Goal: Task Accomplishment & Management: Complete application form

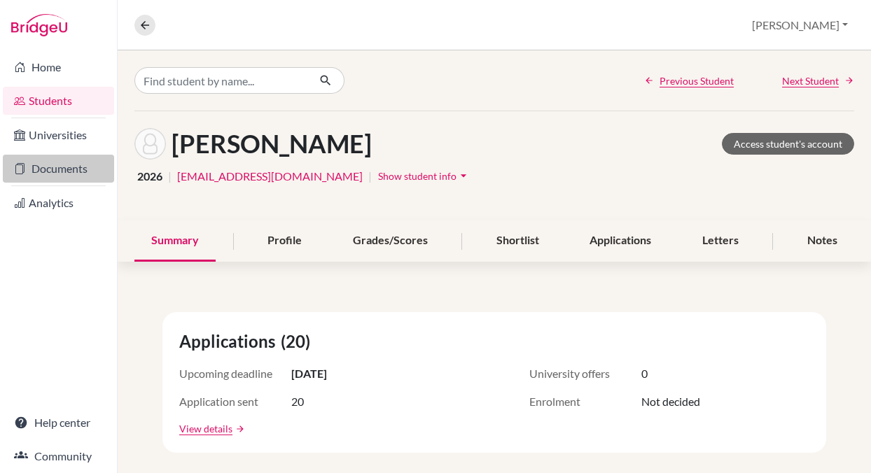
click at [41, 171] on link "Documents" at bounding box center [58, 169] width 111 height 28
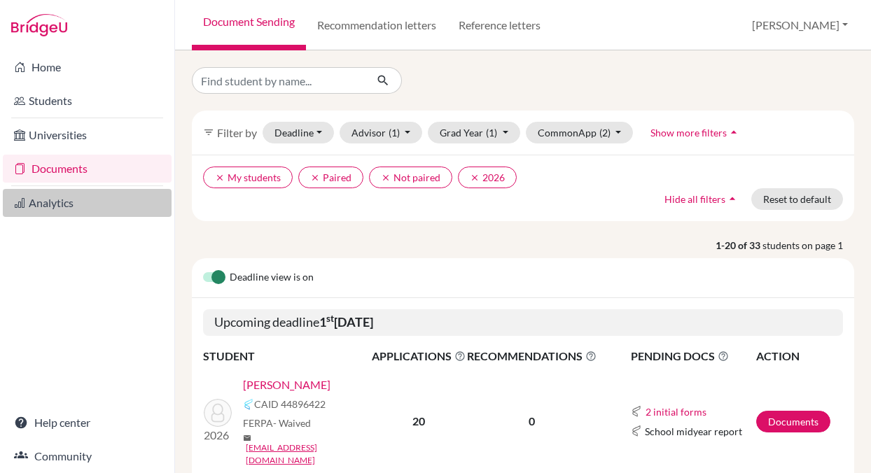
click at [36, 204] on link "Analytics" at bounding box center [87, 203] width 169 height 28
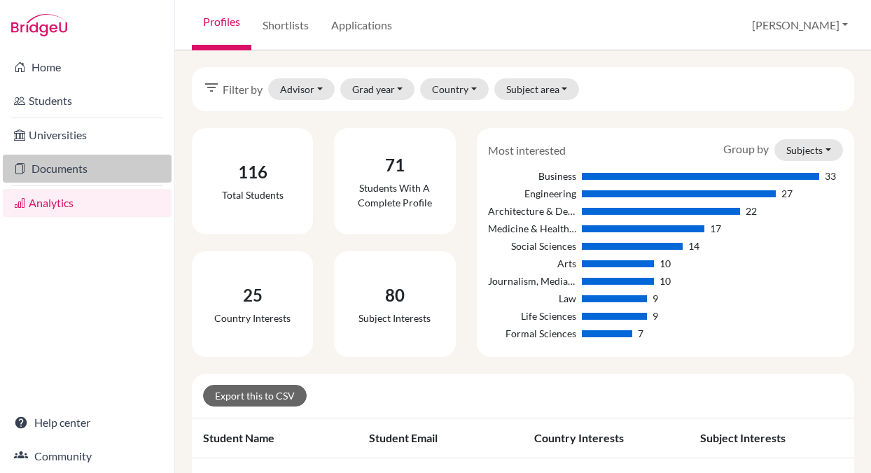
click at [43, 167] on link "Documents" at bounding box center [87, 169] width 169 height 28
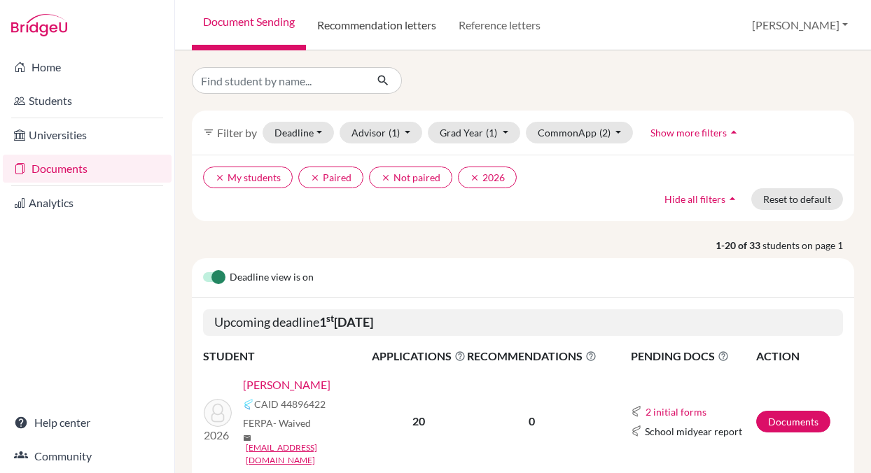
click at [395, 27] on link "Recommendation letters" at bounding box center [376, 25] width 141 height 50
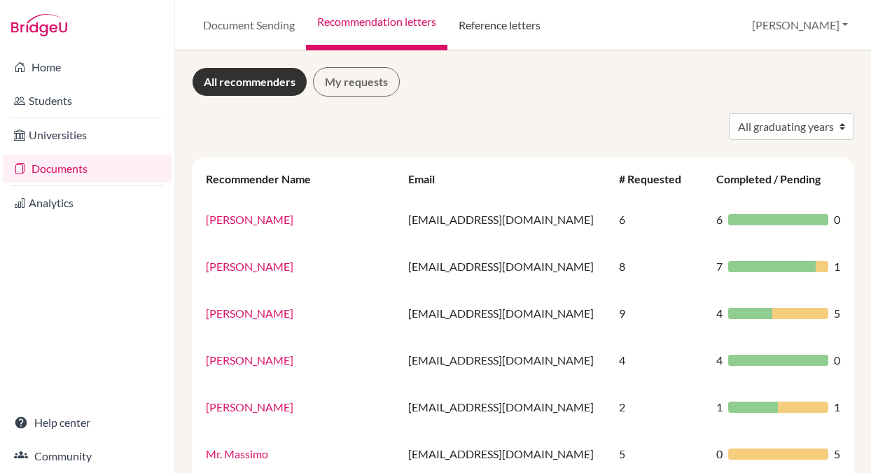
click at [486, 26] on link "Reference letters" at bounding box center [499, 25] width 104 height 50
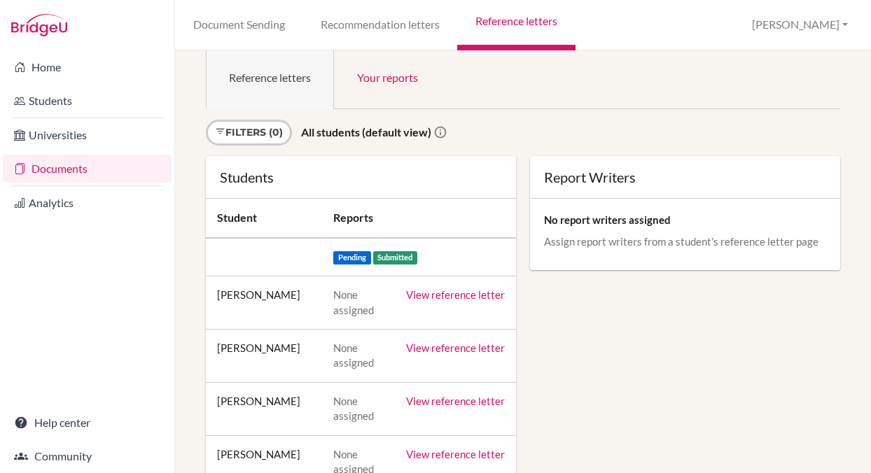
scroll to position [27, 0]
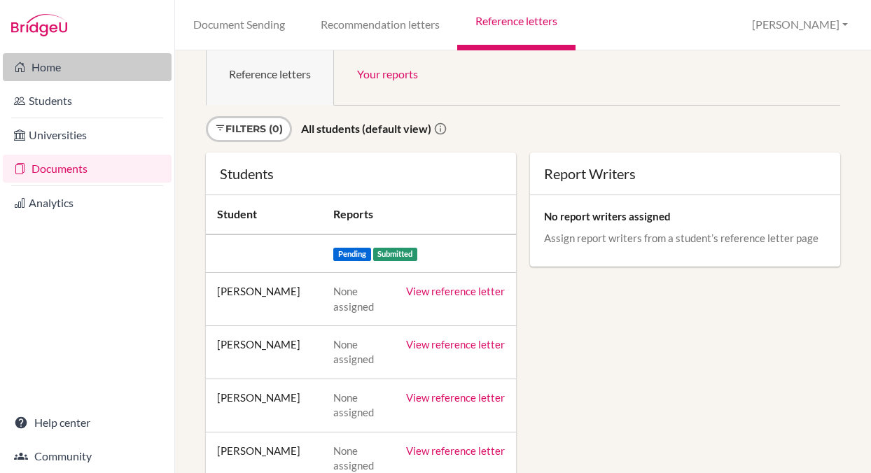
click at [36, 65] on link "Home" at bounding box center [87, 67] width 169 height 28
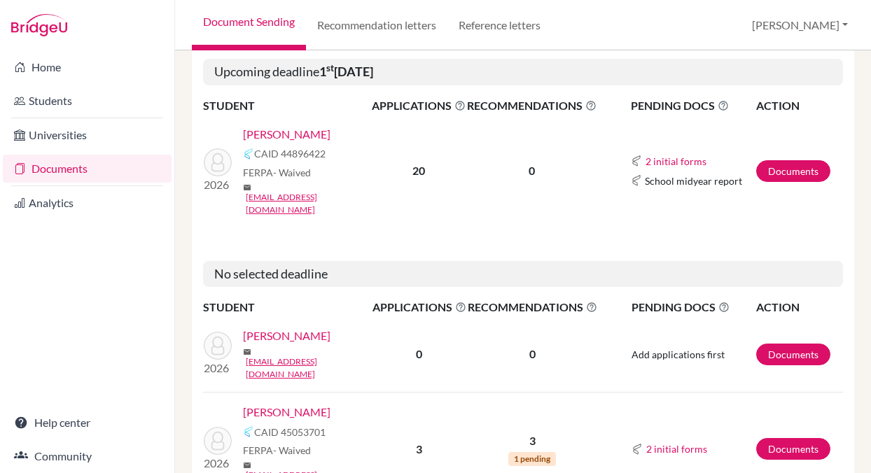
scroll to position [242, 0]
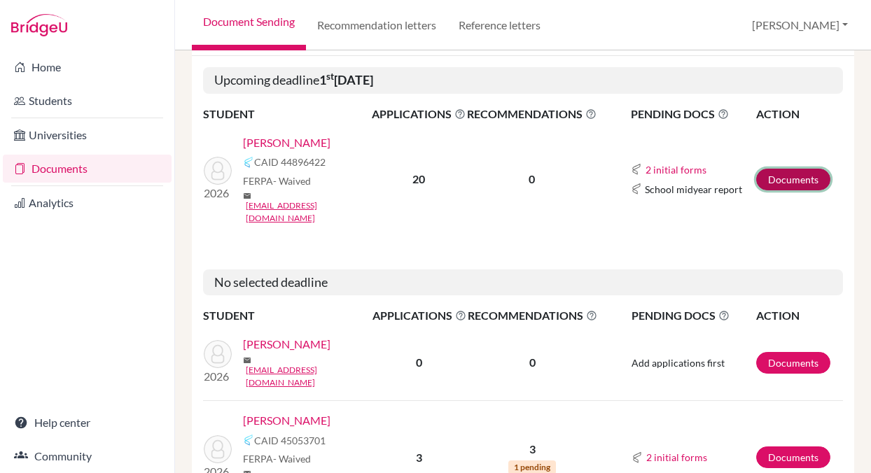
click at [782, 169] on link "Documents" at bounding box center [793, 180] width 74 height 22
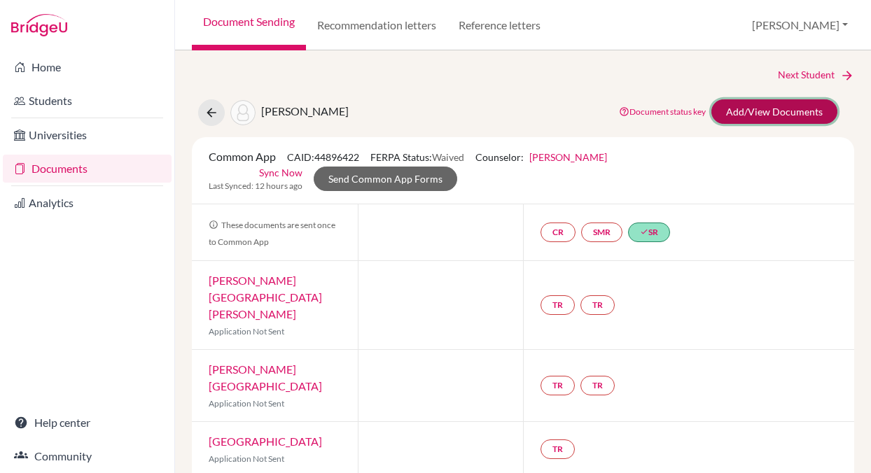
click at [744, 108] on link "Add/View Documents" at bounding box center [774, 111] width 126 height 25
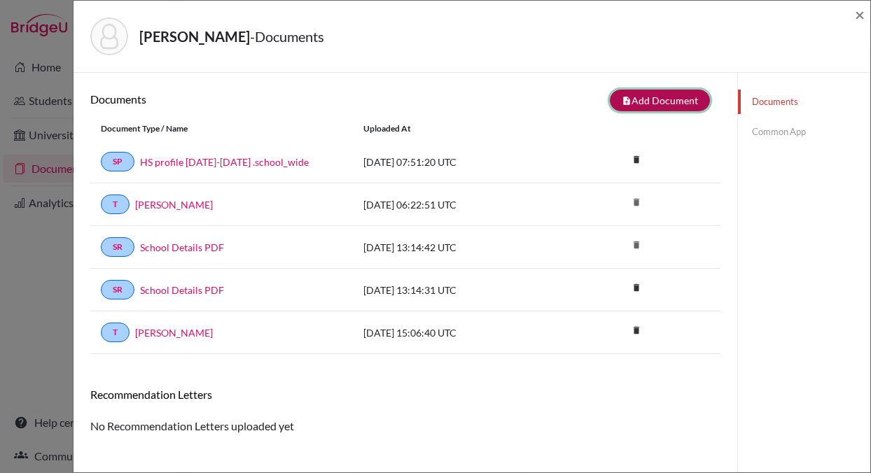
click at [646, 97] on button "note_add Add Document" at bounding box center [660, 101] width 100 height 22
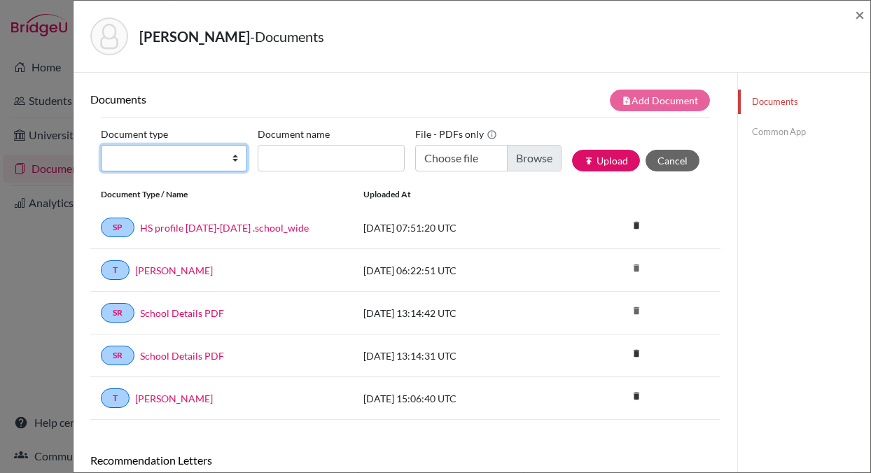
click at [158, 157] on select "Change explanation for Common App reports Counselor recommendation Internationa…" at bounding box center [174, 158] width 146 height 27
select select "1"
click at [101, 145] on select "Change explanation for Common App reports Counselor recommendation Internationa…" at bounding box center [174, 158] width 146 height 27
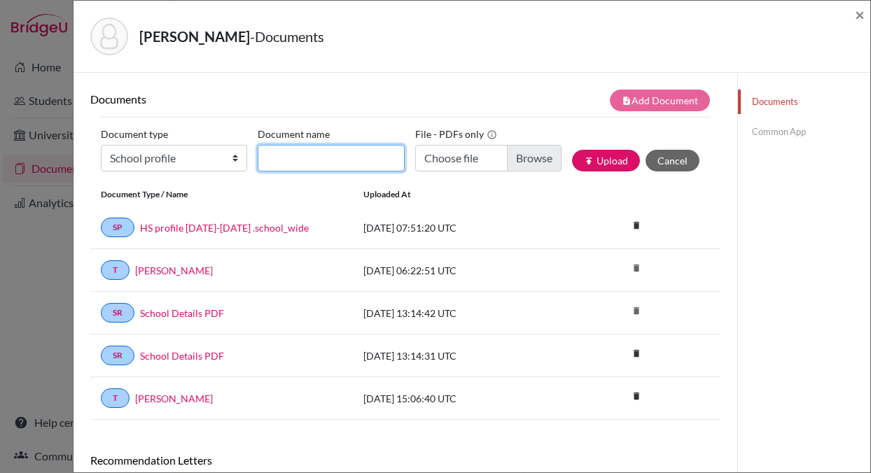
click at [268, 157] on input "Document name" at bounding box center [331, 158] width 146 height 27
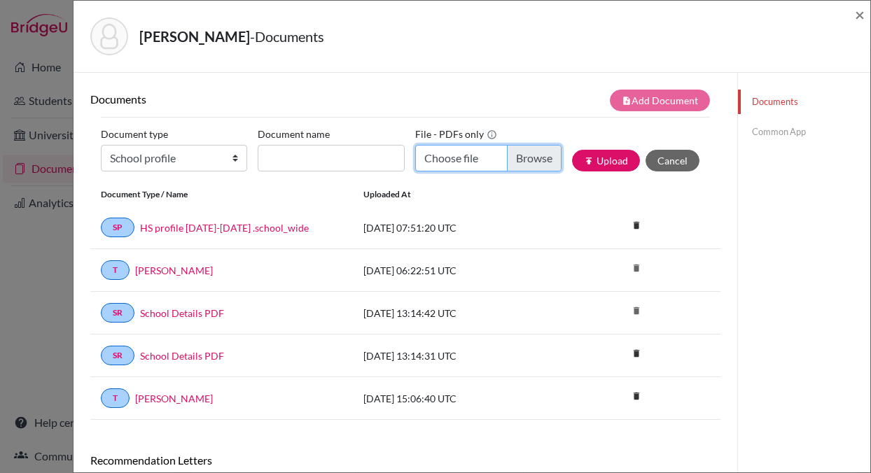
click at [531, 155] on input "Choose file" at bounding box center [488, 158] width 146 height 27
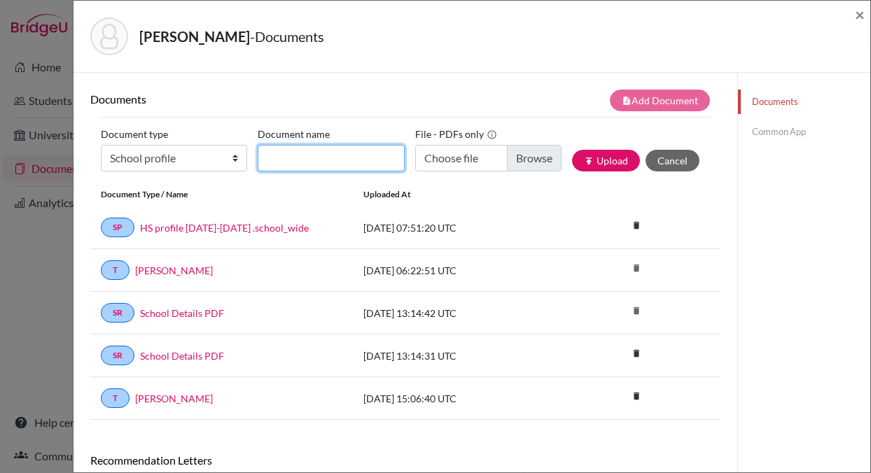
click at [284, 160] on input "Document name" at bounding box center [331, 158] width 146 height 27
type input "School Profile 2025-26"
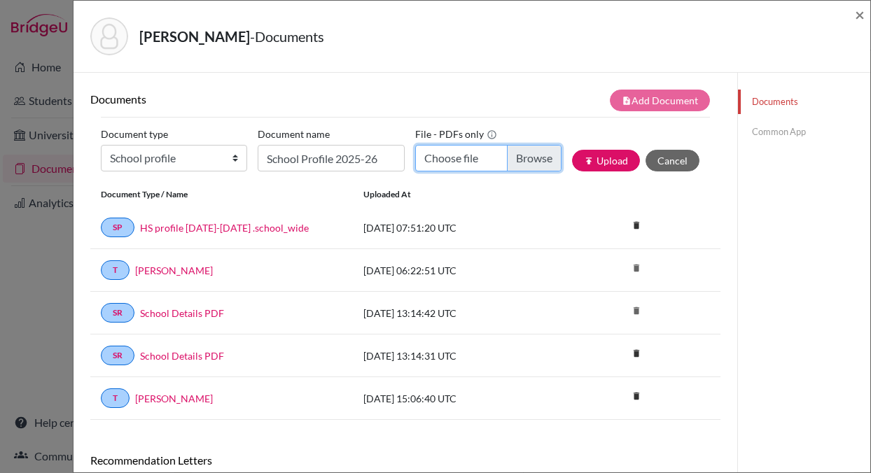
click at [530, 163] on input "Choose file" at bounding box center [488, 158] width 146 height 27
type input "C:\fakepath\School Profile 2025-26.pdf"
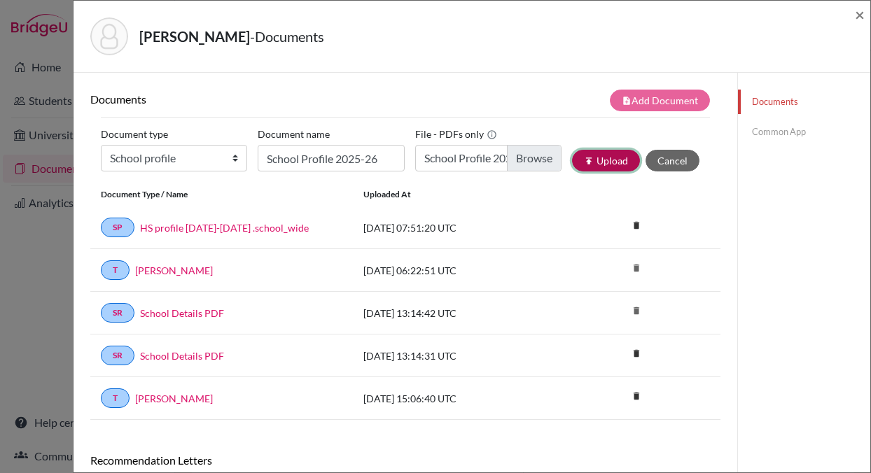
click at [606, 158] on button "publish Upload" at bounding box center [606, 161] width 68 height 22
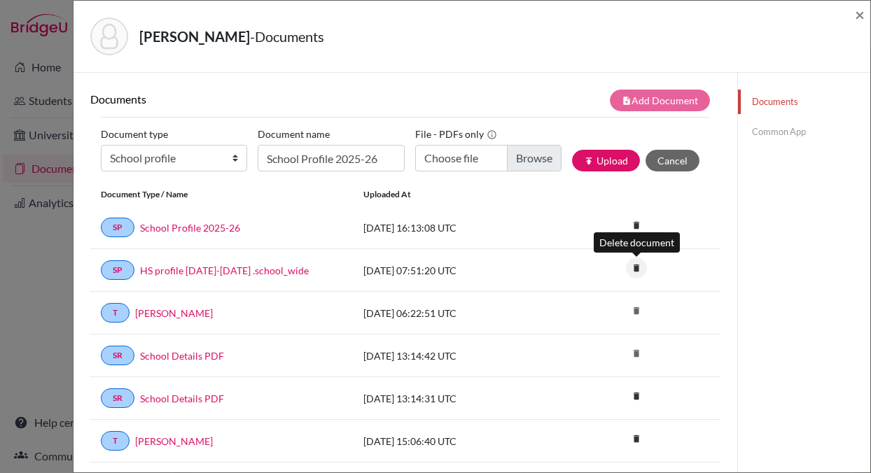
click at [638, 267] on icon "delete" at bounding box center [636, 268] width 21 height 21
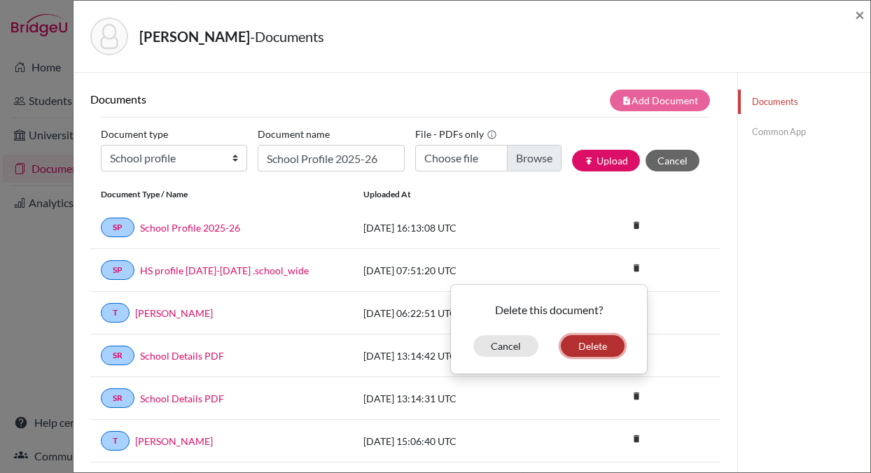
click at [593, 342] on button "Delete" at bounding box center [593, 346] width 64 height 22
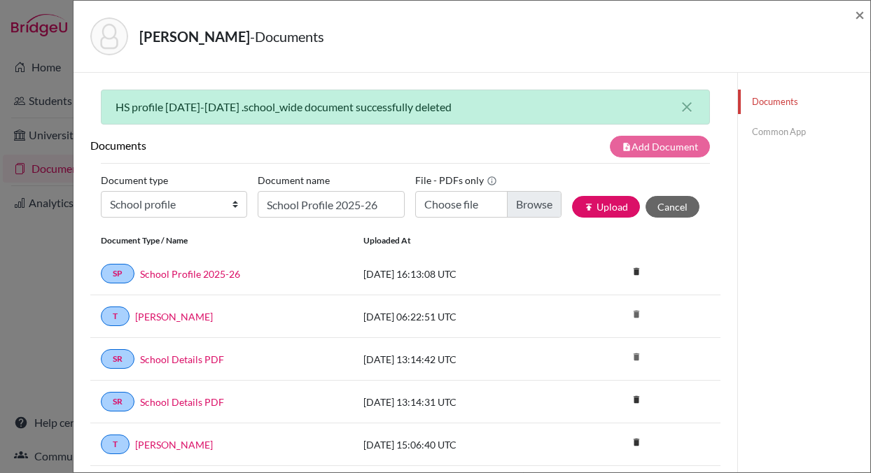
click at [764, 130] on link "Common App" at bounding box center [804, 132] width 132 height 25
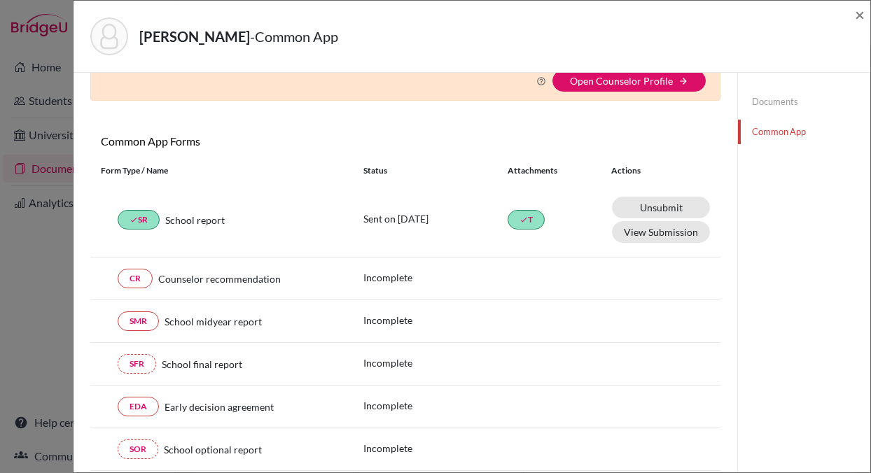
scroll to position [84, 0]
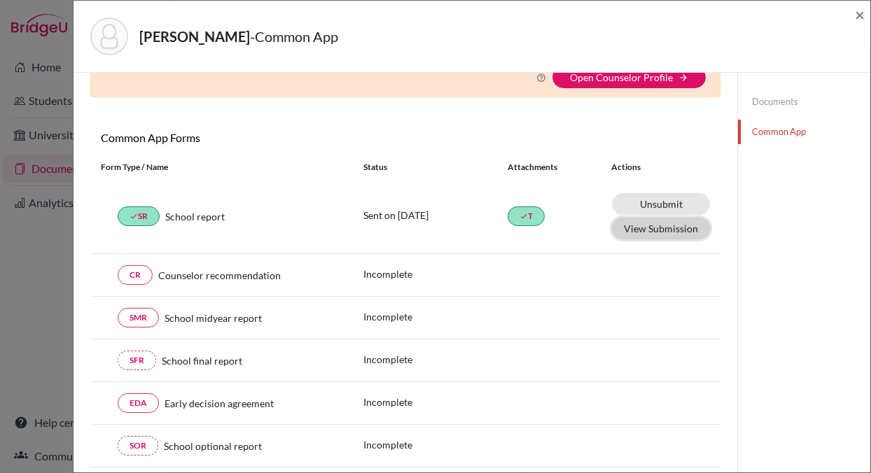
click at [678, 229] on button "View Submission" at bounding box center [661, 229] width 98 height 22
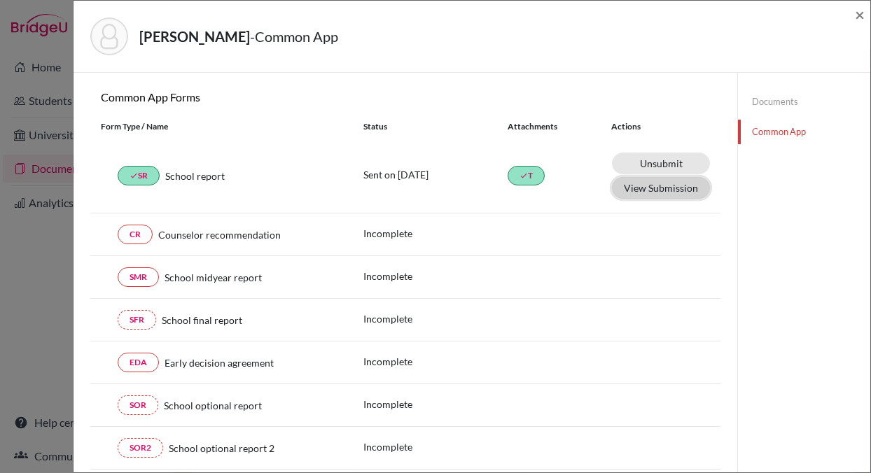
scroll to position [130, 0]
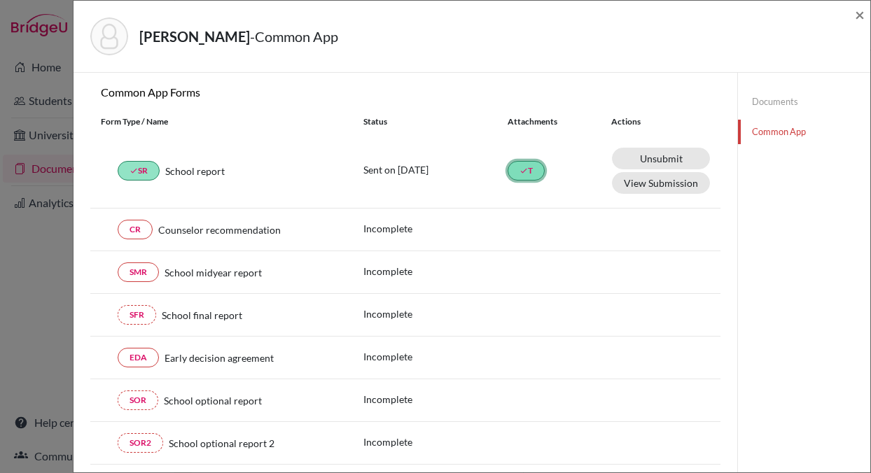
click at [529, 169] on link "done T" at bounding box center [526, 171] width 37 height 20
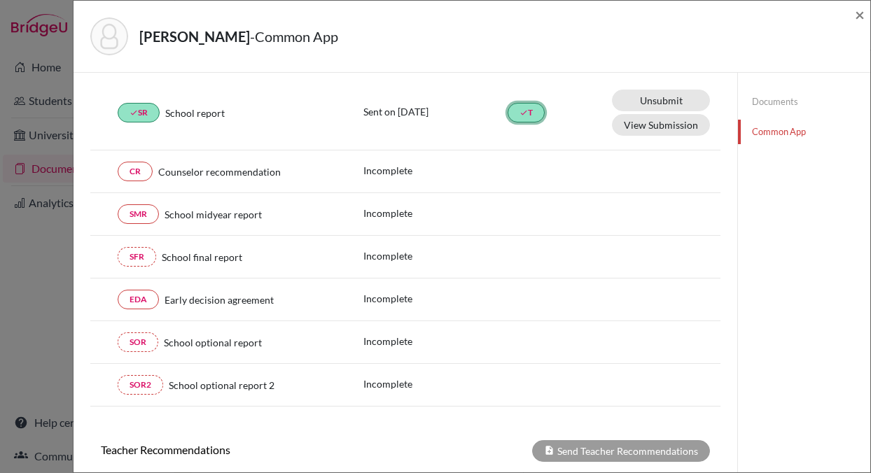
scroll to position [0, 0]
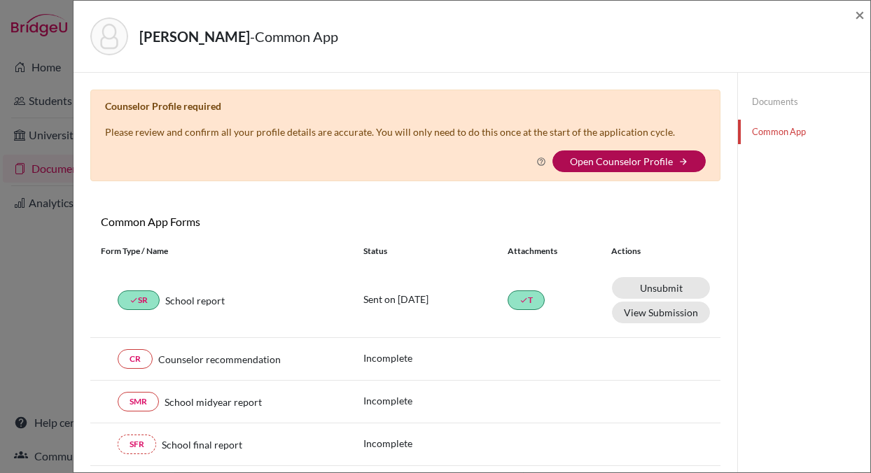
click at [588, 156] on link "Open Counselor Profile" at bounding box center [621, 161] width 103 height 12
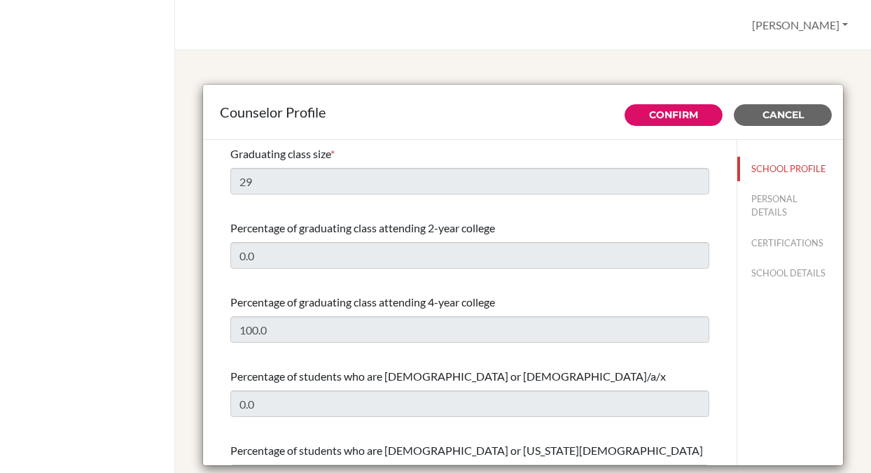
select select "0"
select select "350740"
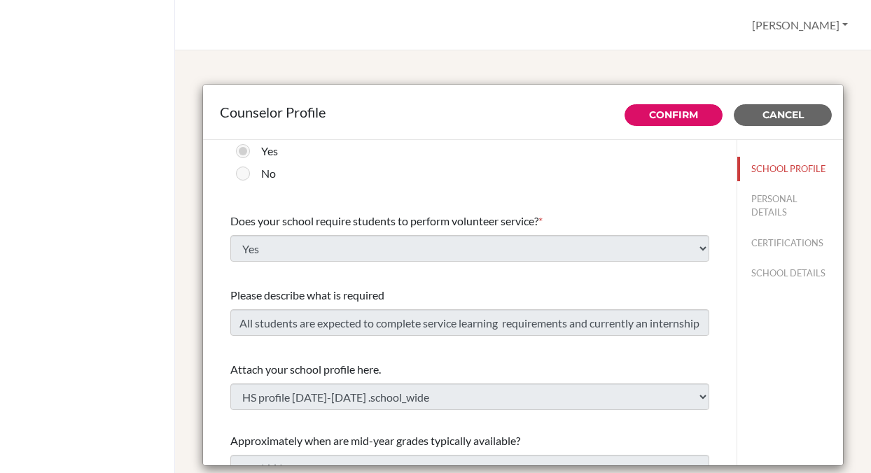
scroll to position [1648, 0]
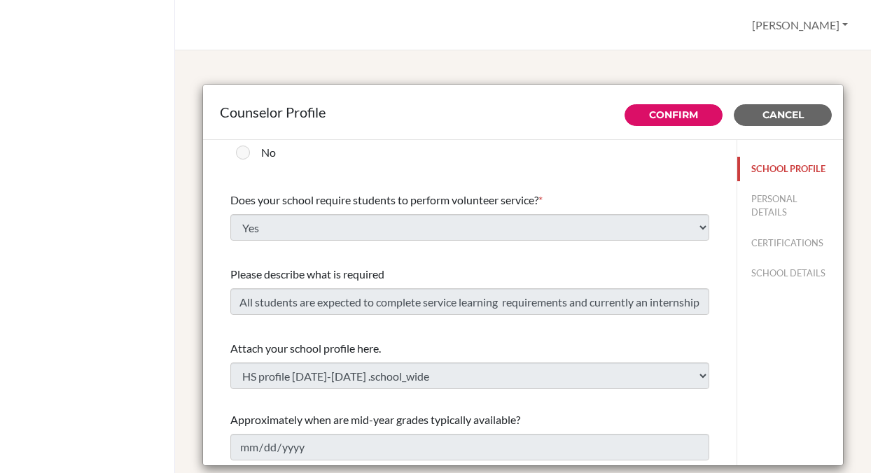
click at [777, 170] on button "SCHOOL PROFILE" at bounding box center [790, 169] width 106 height 25
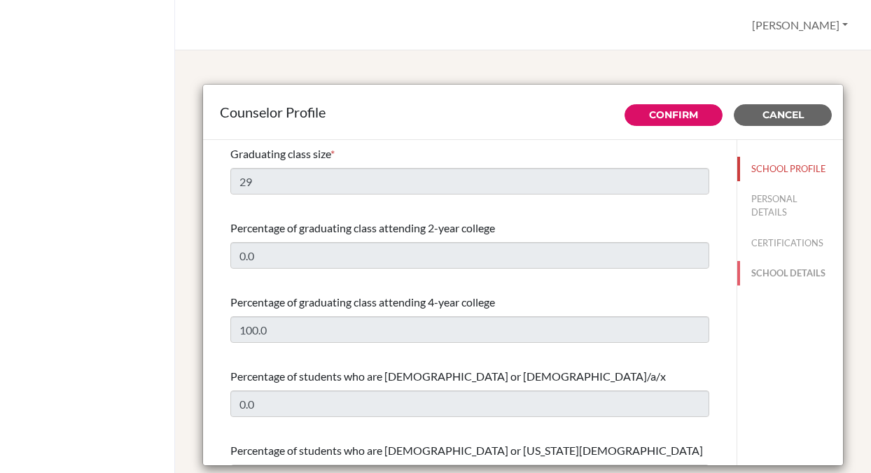
click at [770, 272] on button "SCHOOL DETAILS" at bounding box center [790, 273] width 106 height 25
type input "648100"
type input "[URL][DOMAIN_NAME]"
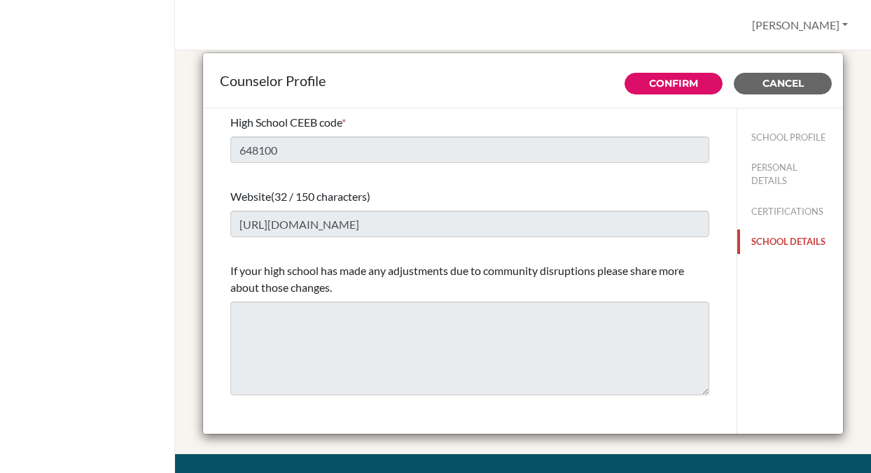
scroll to position [25, 0]
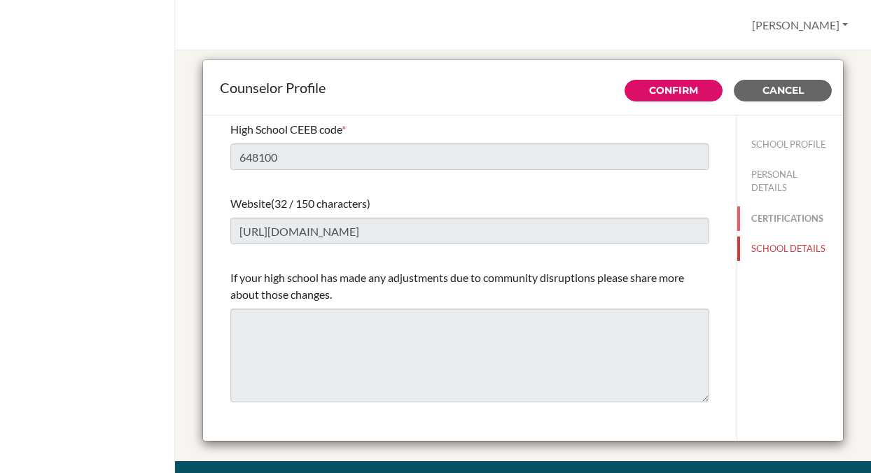
click at [772, 211] on button "CERTIFICATIONS" at bounding box center [790, 219] width 106 height 25
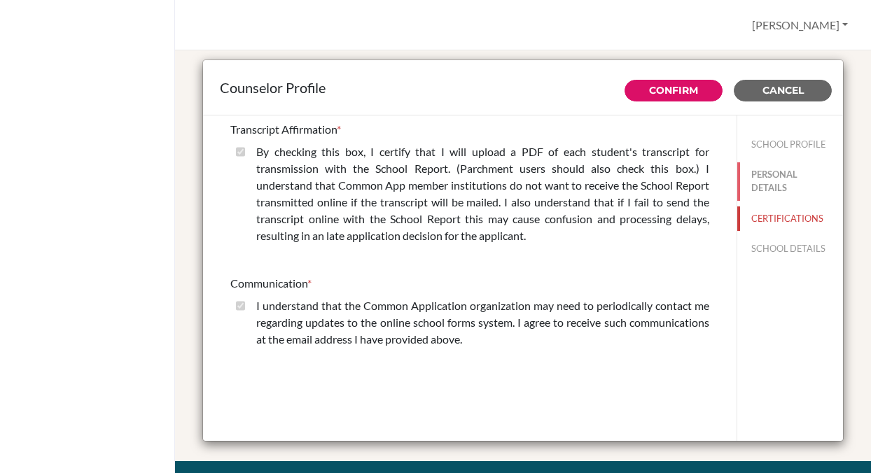
click at [758, 179] on button "PERSONAL DETAILS" at bounding box center [790, 181] width 106 height 38
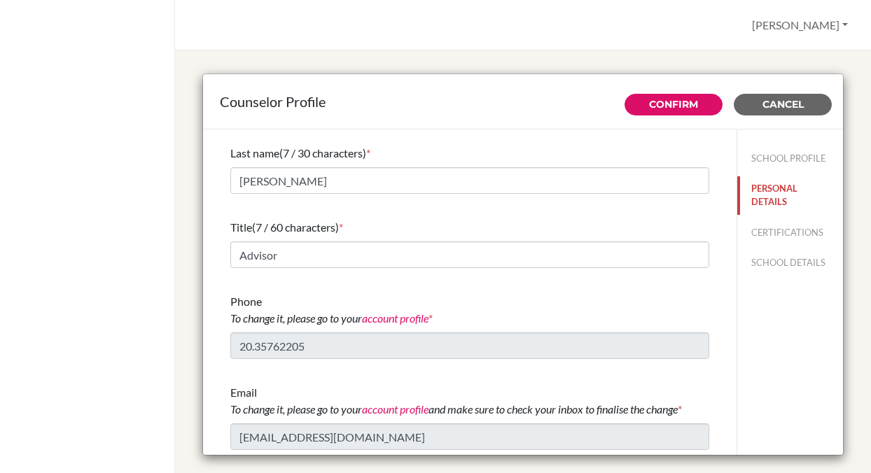
scroll to position [12, 0]
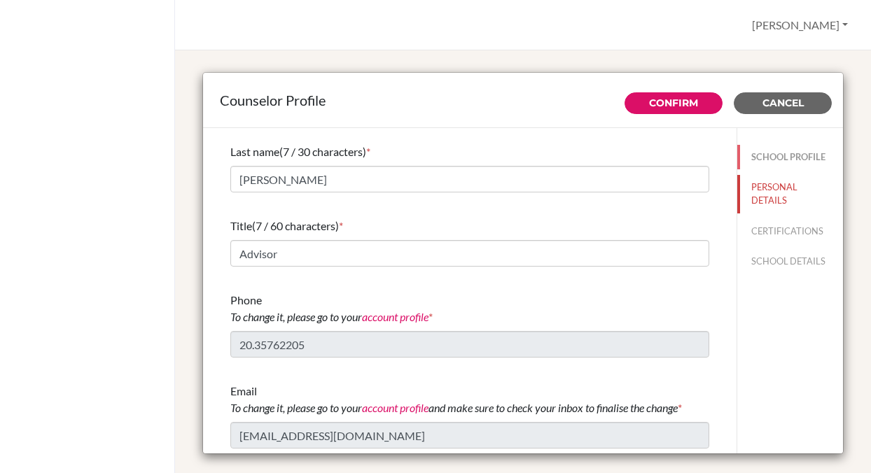
click at [773, 153] on button "SCHOOL PROFILE" at bounding box center [790, 157] width 106 height 25
type input "100.0"
type input "0.0"
type input "29"
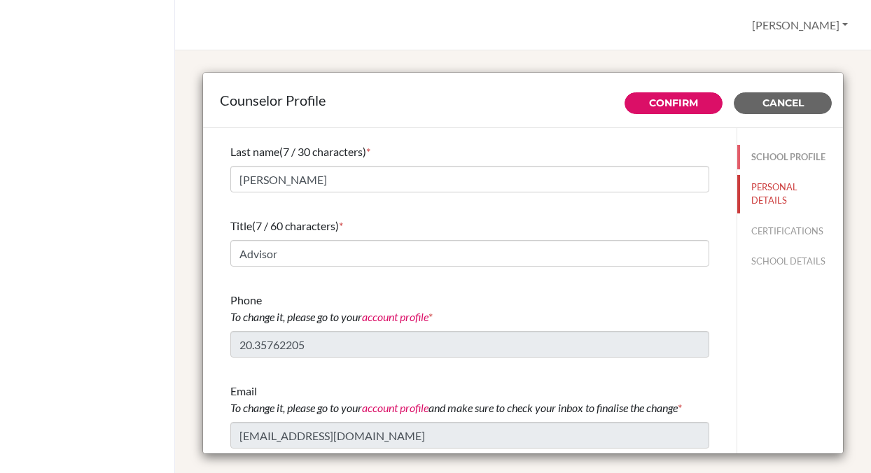
type input "0.0"
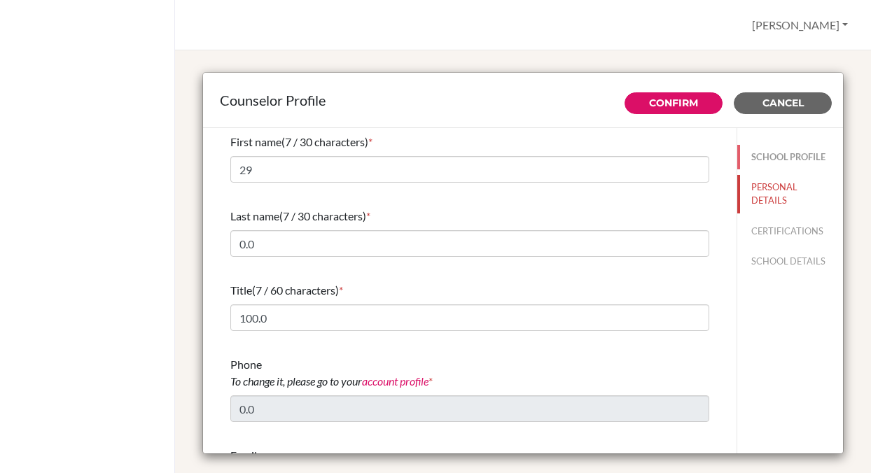
select select "0"
select select "350740"
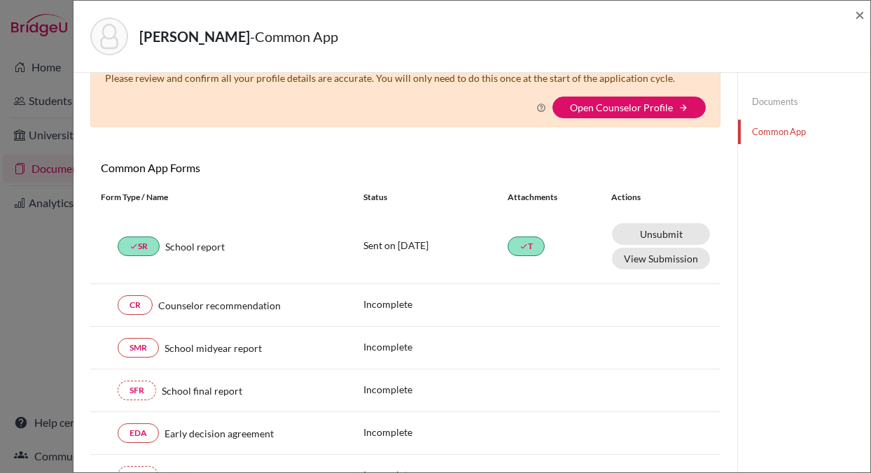
scroll to position [55, 0]
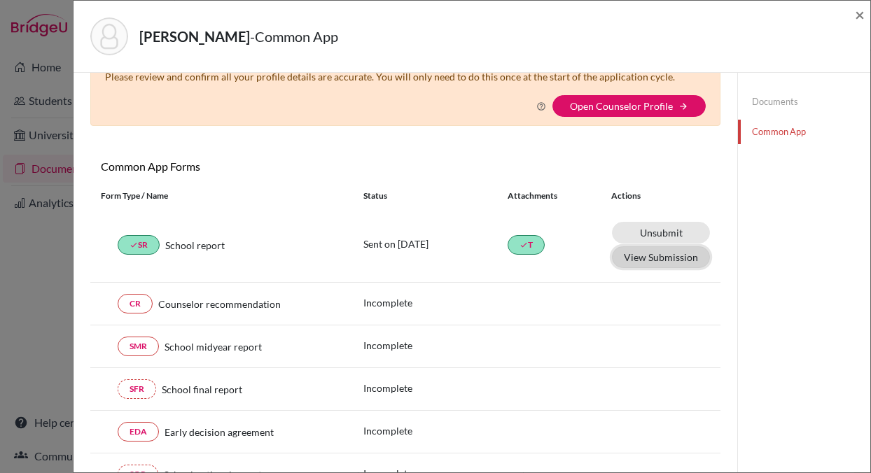
click at [639, 259] on button "View Submission" at bounding box center [661, 257] width 98 height 22
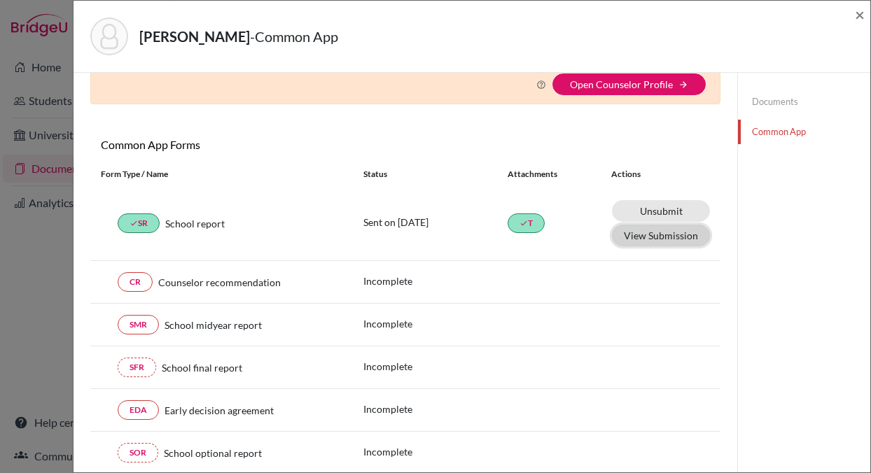
scroll to position [61, 0]
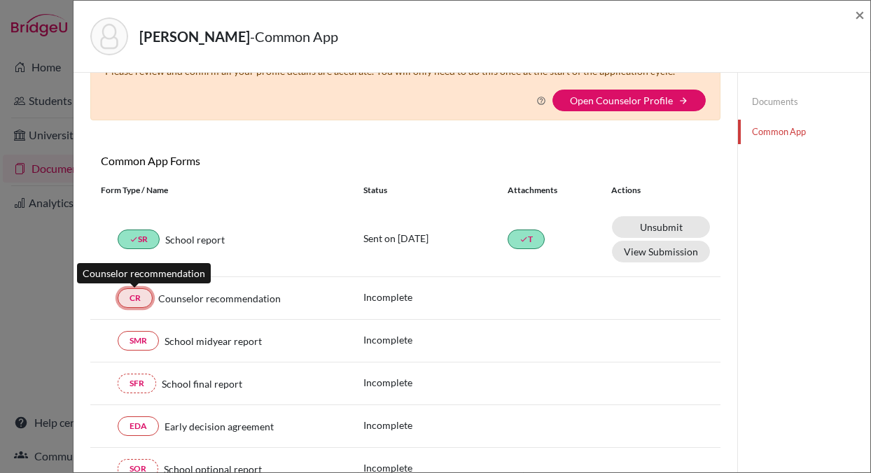
click at [134, 299] on link "CR" at bounding box center [135, 298] width 35 height 20
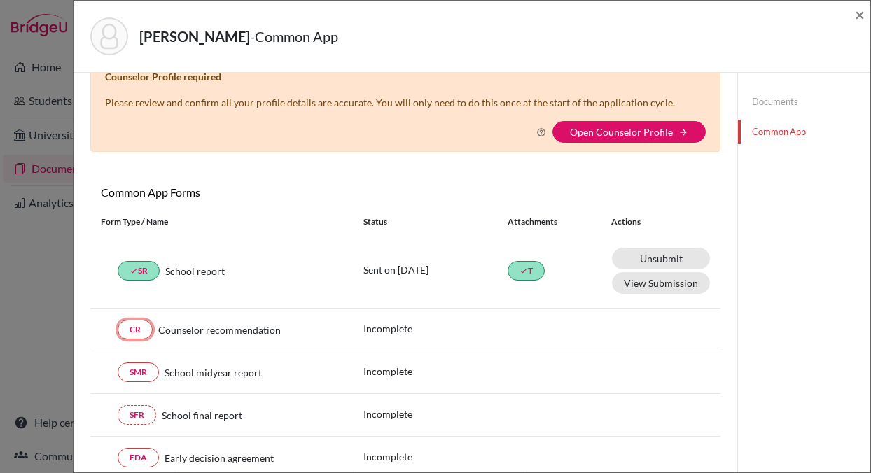
scroll to position [0, 0]
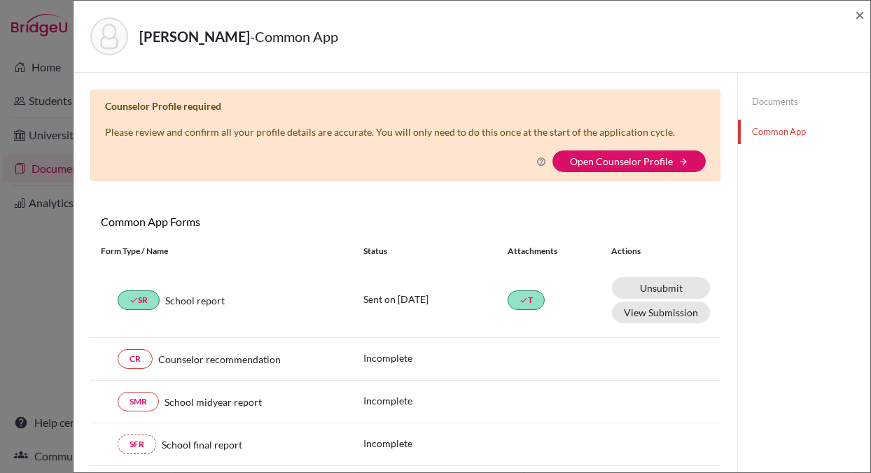
click at [770, 102] on link "Documents" at bounding box center [804, 102] width 132 height 25
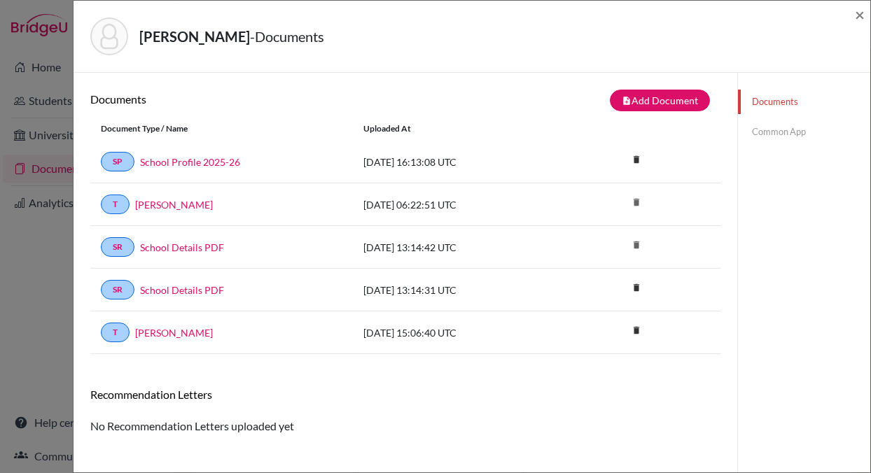
click at [767, 133] on link "Common App" at bounding box center [804, 132] width 132 height 25
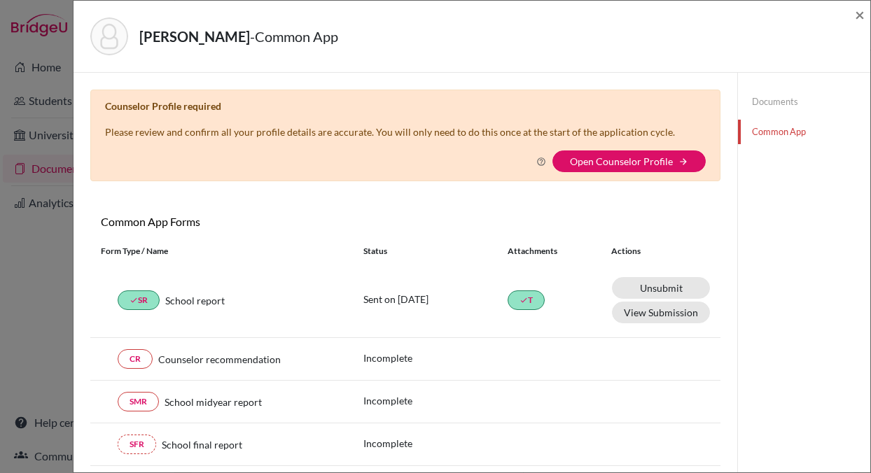
click at [772, 99] on link "Documents" at bounding box center [804, 102] width 132 height 25
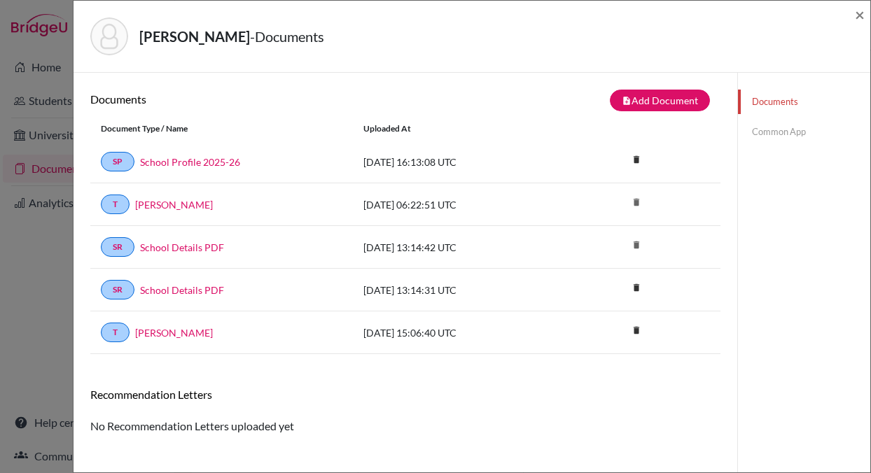
click at [767, 132] on link "Common App" at bounding box center [804, 132] width 132 height 25
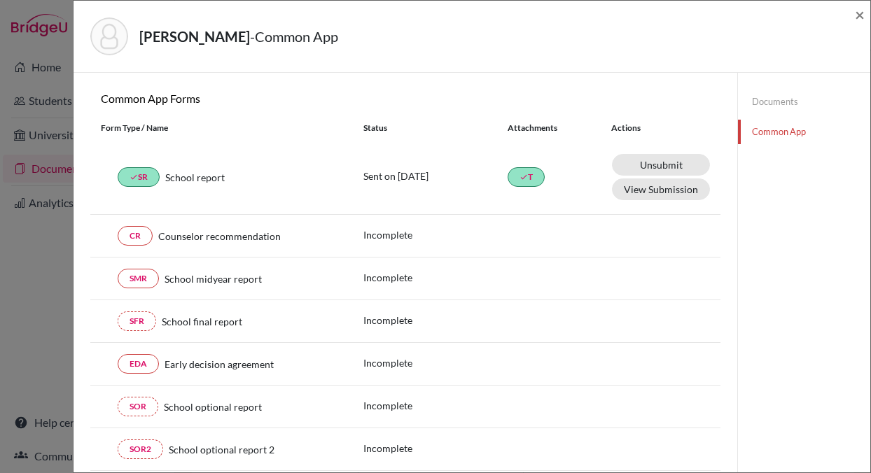
scroll to position [121, 0]
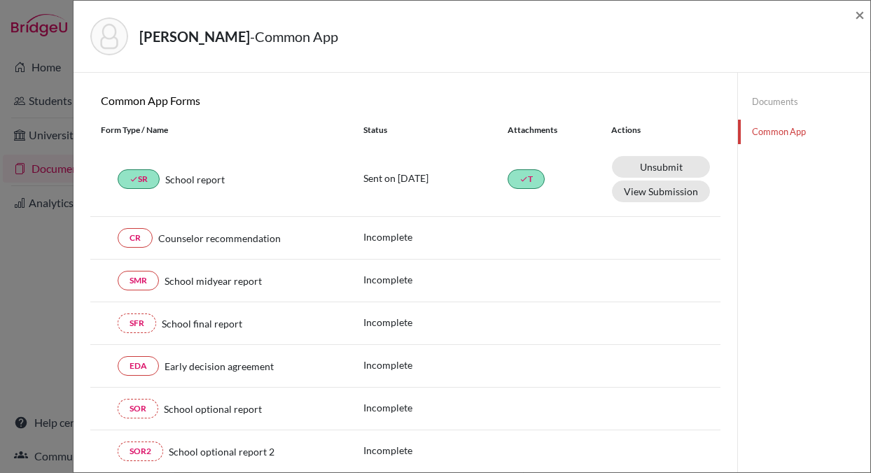
click at [775, 103] on link "Documents" at bounding box center [804, 102] width 132 height 25
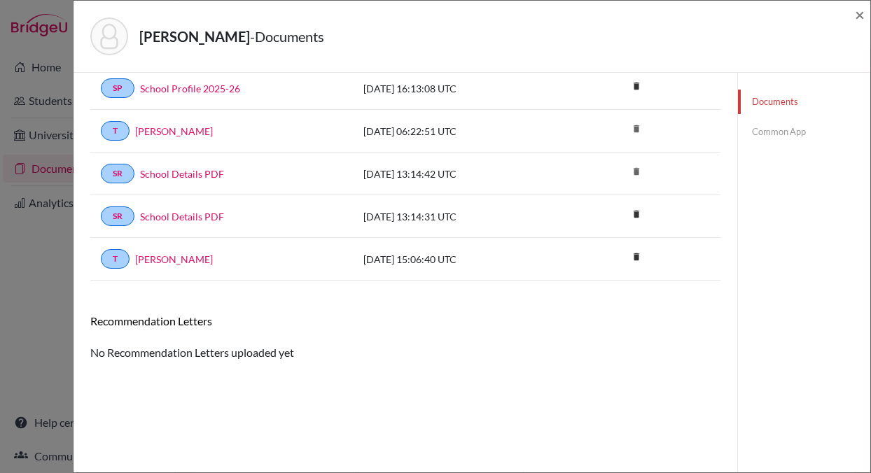
scroll to position [74, 0]
click at [218, 174] on link "School Details PDF" at bounding box center [182, 174] width 84 height 15
click at [767, 133] on link "Common App" at bounding box center [804, 132] width 132 height 25
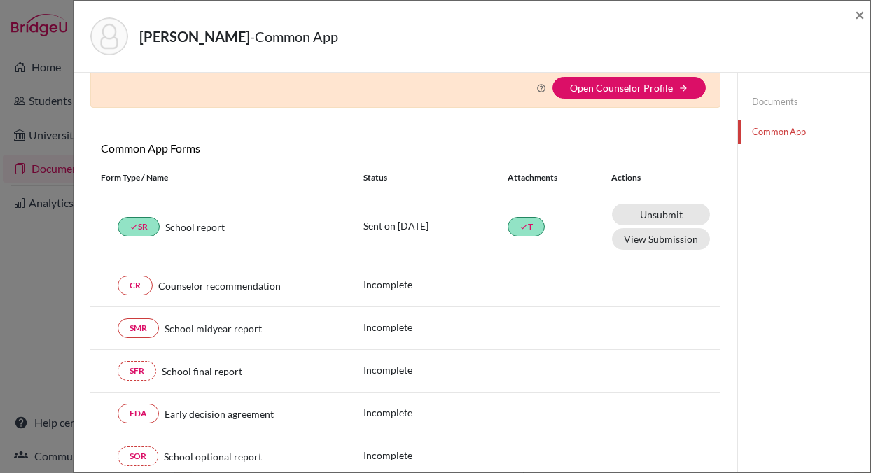
click at [768, 99] on link "Documents" at bounding box center [804, 102] width 132 height 25
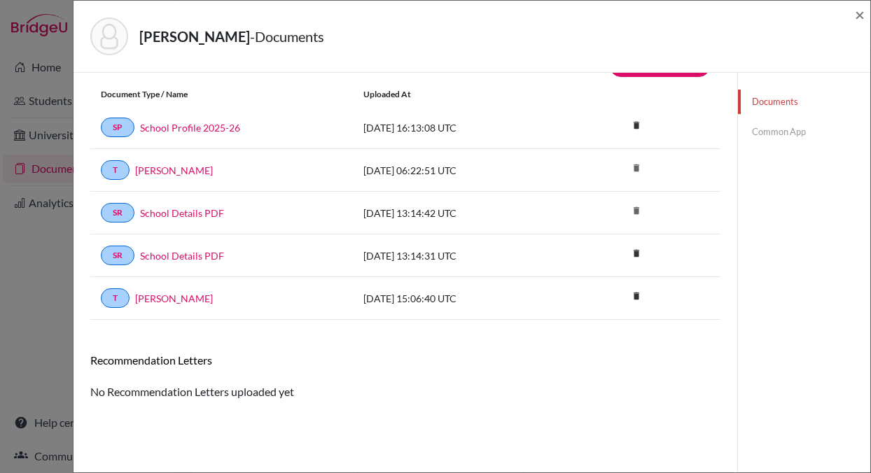
scroll to position [33, 0]
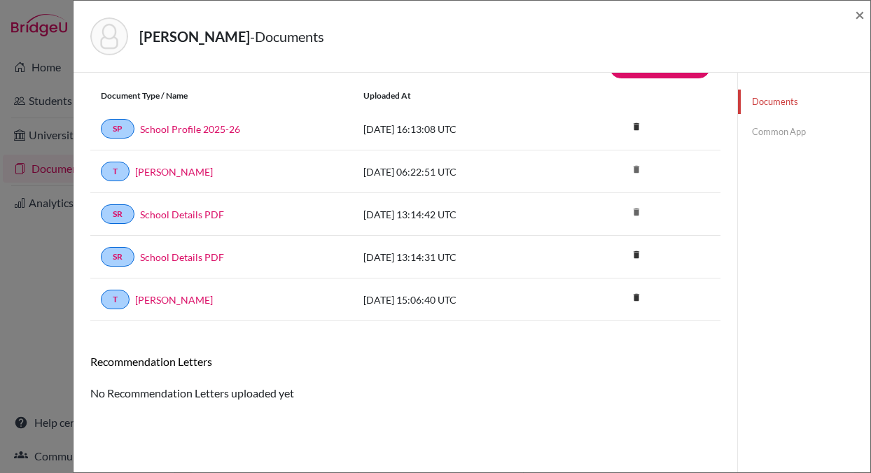
click at [761, 131] on link "Common App" at bounding box center [804, 132] width 132 height 25
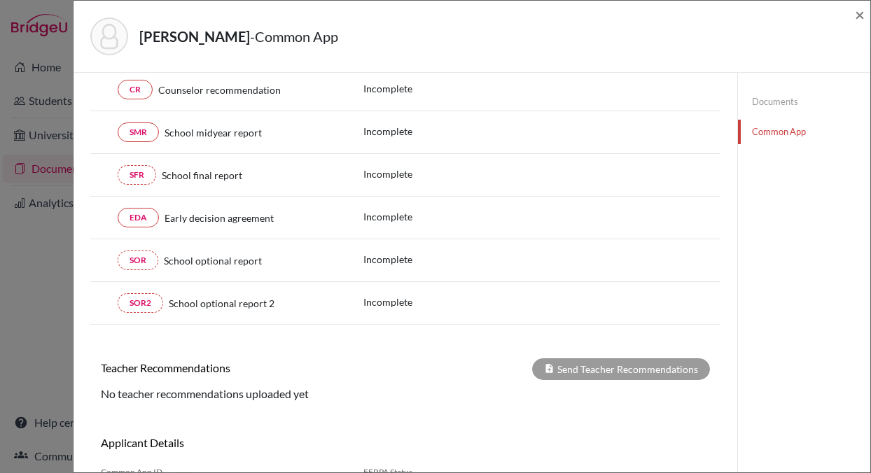
scroll to position [267, 0]
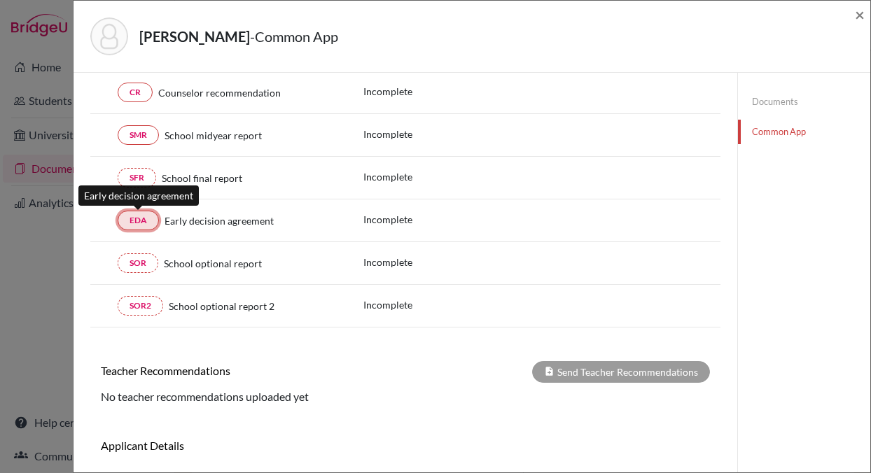
click at [134, 217] on link "EDA" at bounding box center [138, 221] width 41 height 20
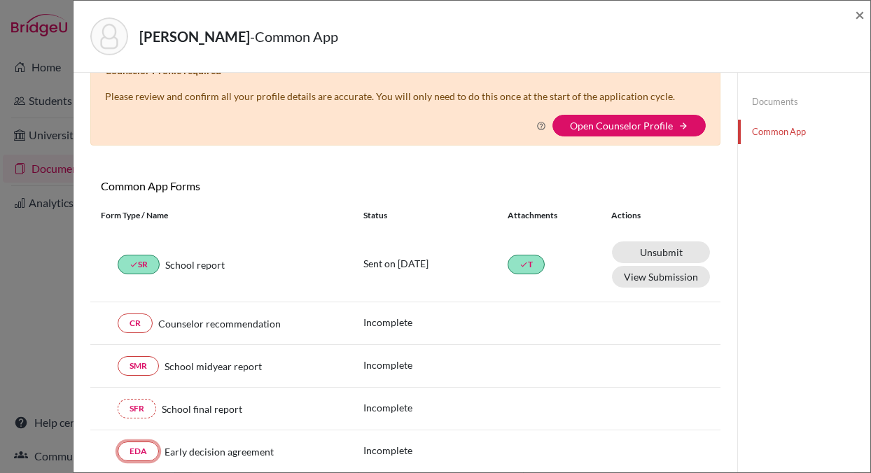
scroll to position [33, 0]
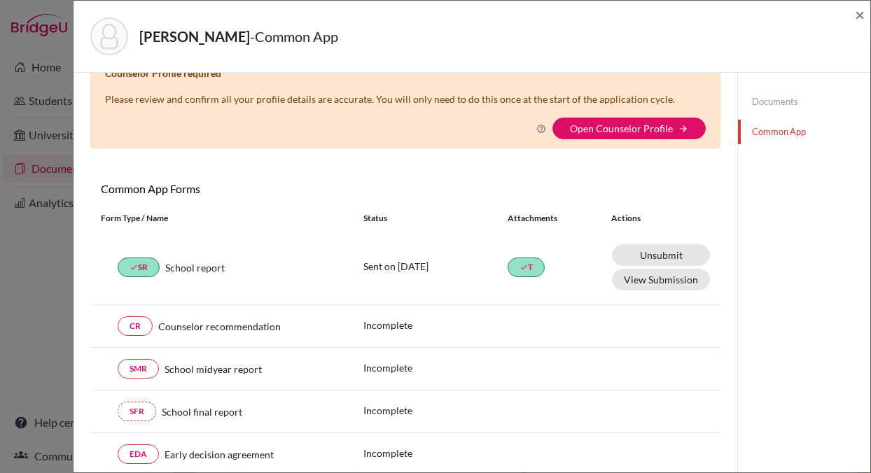
click at [473, 182] on div "Common App Forms These documents will be sent to all Common App universities se…" at bounding box center [405, 191] width 630 height 19
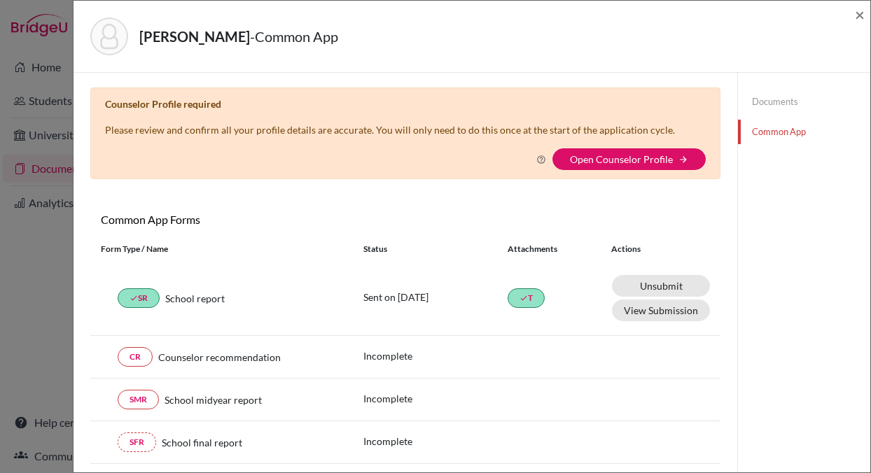
scroll to position [0, 0]
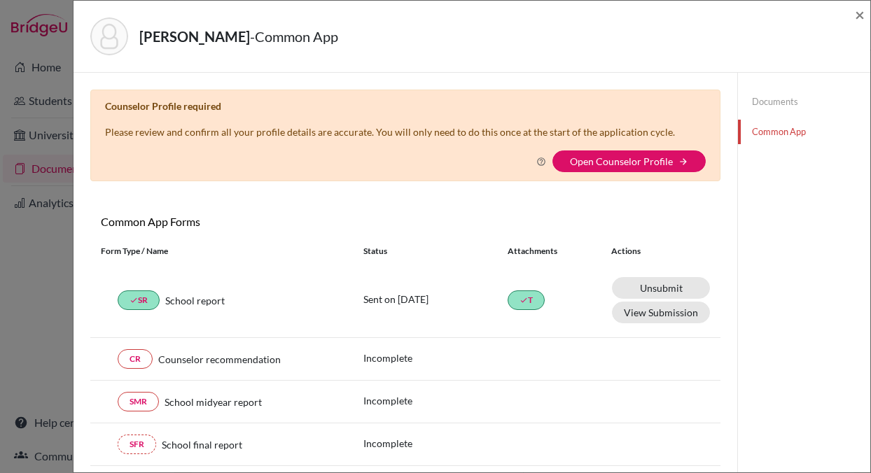
click at [760, 100] on link "Documents" at bounding box center [804, 102] width 132 height 25
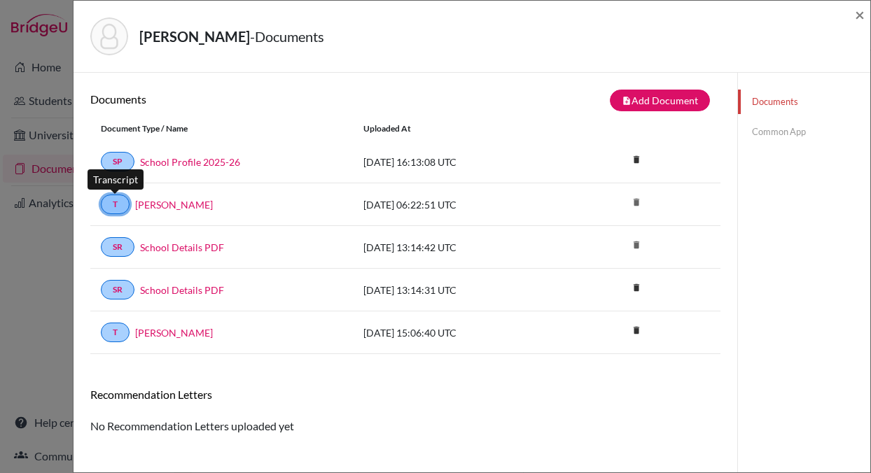
click at [120, 204] on link "T" at bounding box center [115, 205] width 29 height 20
click at [125, 205] on link "T" at bounding box center [115, 205] width 29 height 20
click at [155, 204] on link "Issa, nadine" at bounding box center [174, 204] width 78 height 15
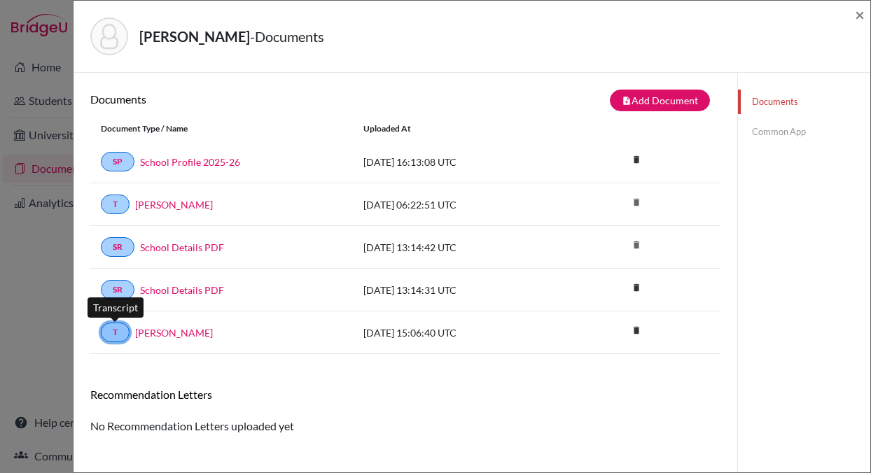
click at [119, 335] on link "T" at bounding box center [115, 333] width 29 height 20
click at [154, 337] on link "[PERSON_NAME]" at bounding box center [174, 333] width 78 height 15
click at [769, 131] on link "Common App" at bounding box center [804, 132] width 132 height 25
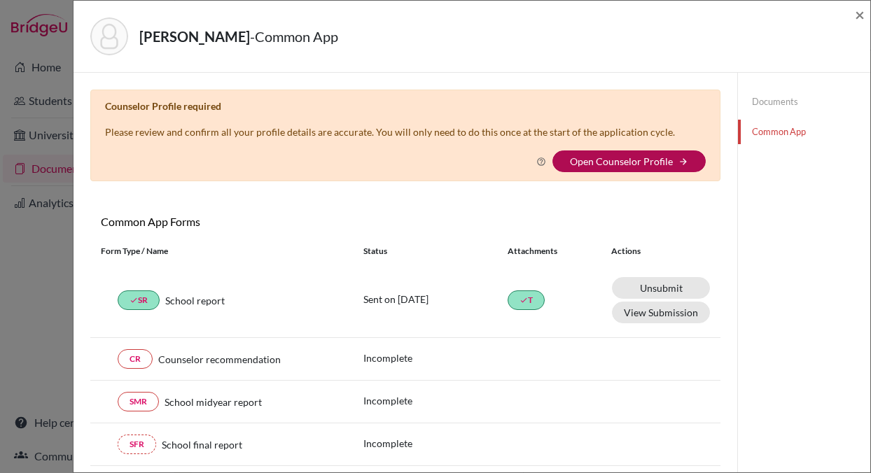
click at [656, 156] on link "Open Counselor Profile" at bounding box center [621, 161] width 103 height 12
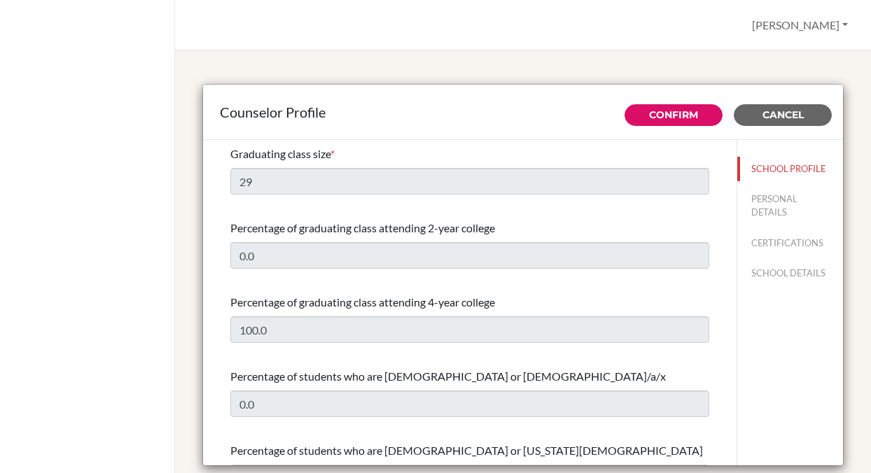
select select "0"
select select "350740"
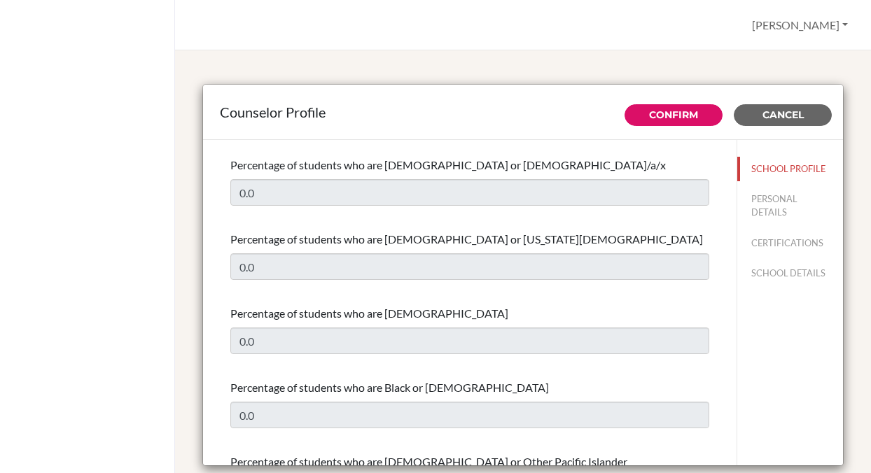
scroll to position [208, 0]
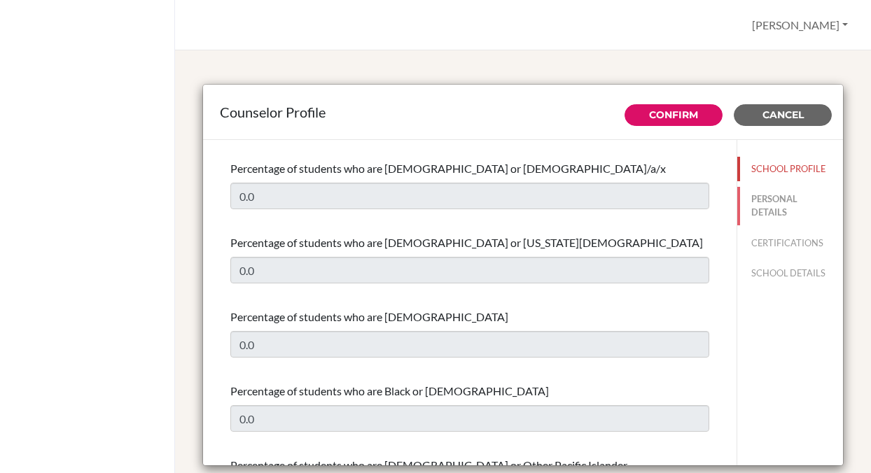
click at [760, 200] on button "PERSONAL DETAILS" at bounding box center [790, 206] width 106 height 38
type input "[PERSON_NAME]"
type input "Advisor"
type input "20.35762205"
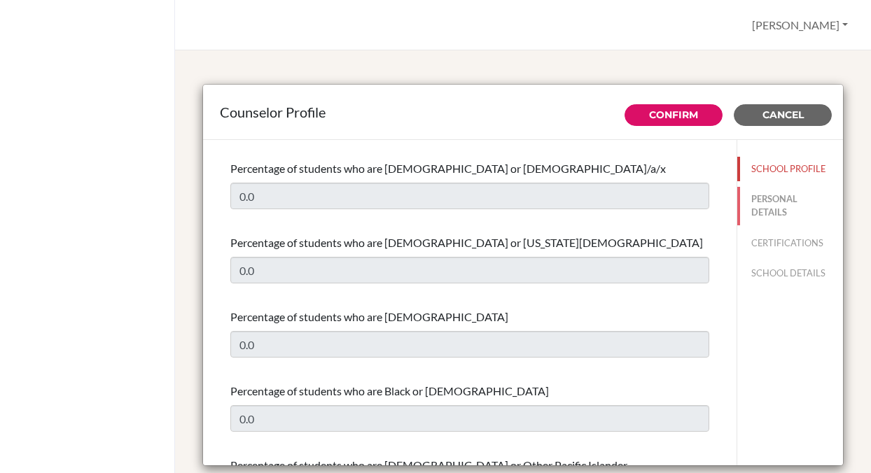
type input "[EMAIL_ADDRESS][DOMAIN_NAME]"
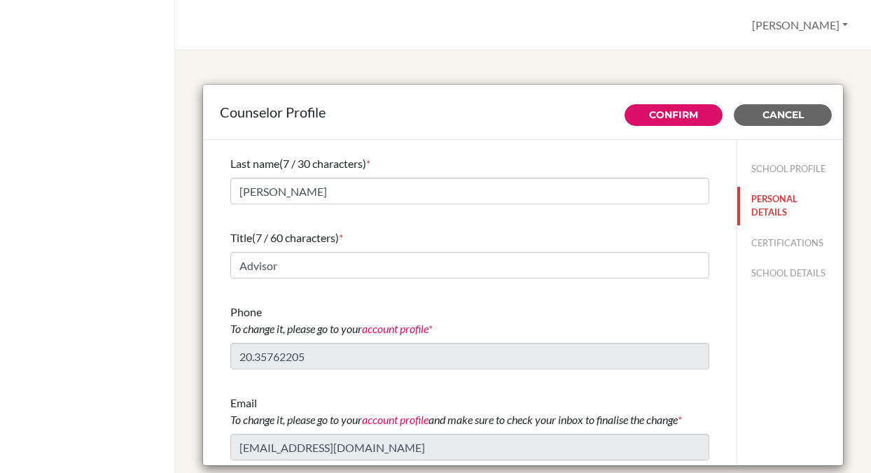
scroll to position [1, 0]
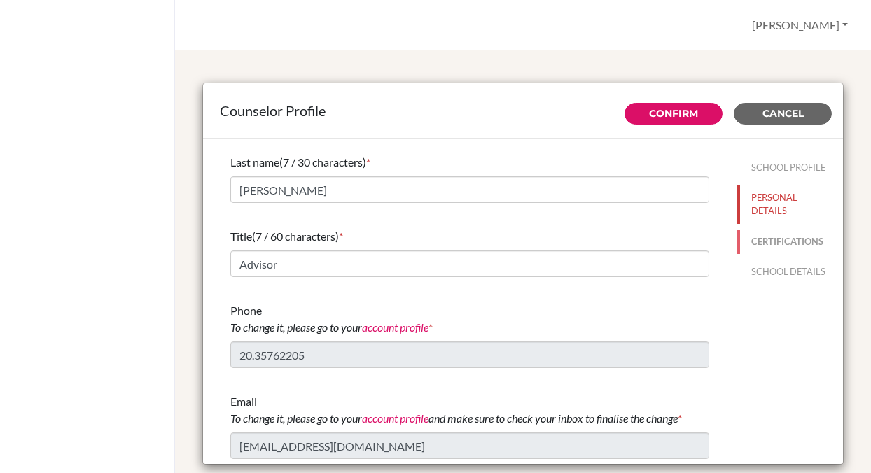
click at [760, 241] on button "CERTIFICATIONS" at bounding box center [790, 242] width 106 height 25
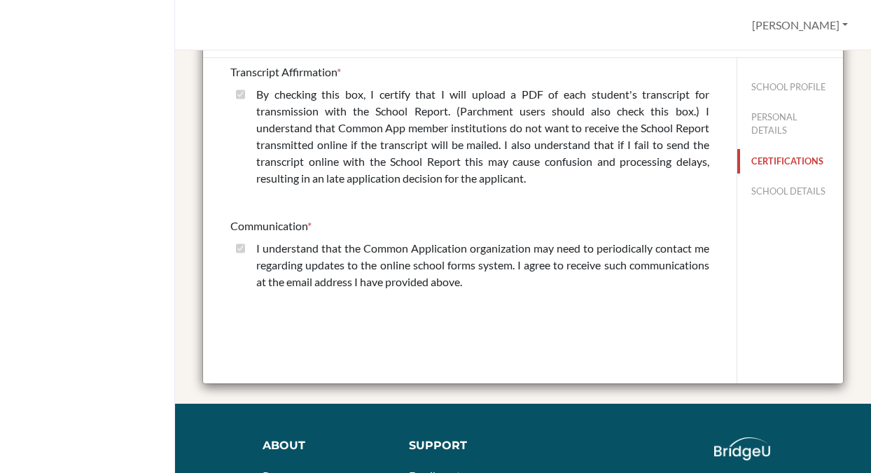
scroll to position [88, 0]
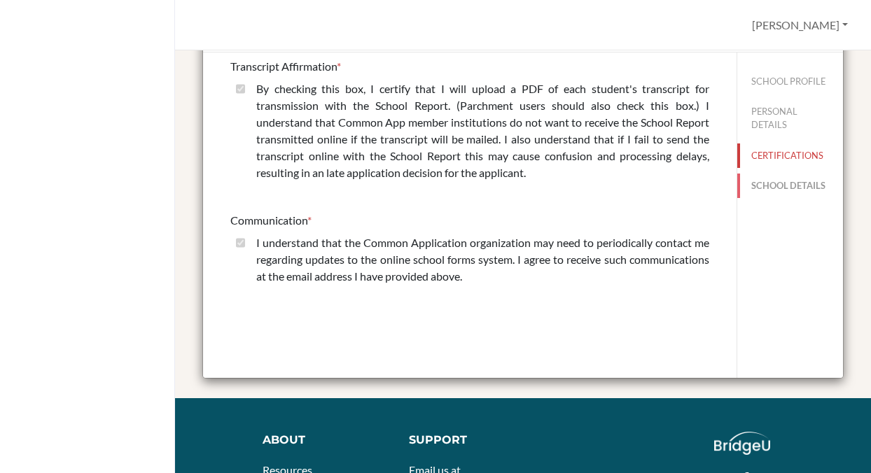
click at [762, 183] on button "SCHOOL DETAILS" at bounding box center [790, 186] width 106 height 25
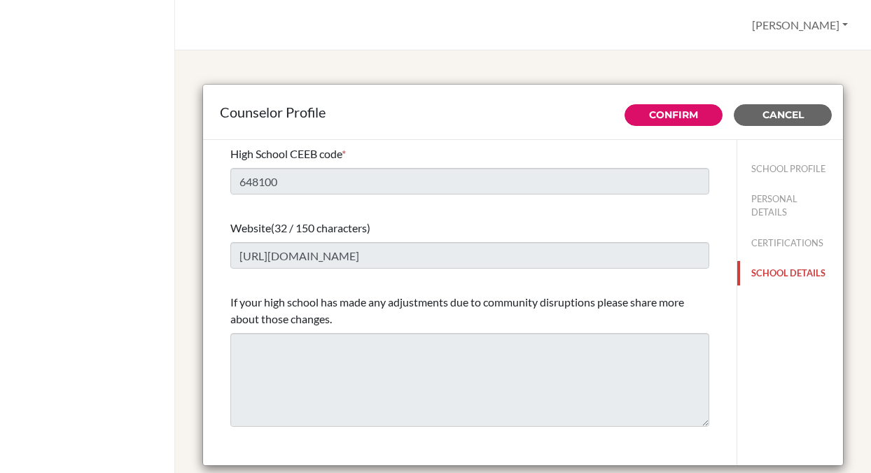
scroll to position [1, 0]
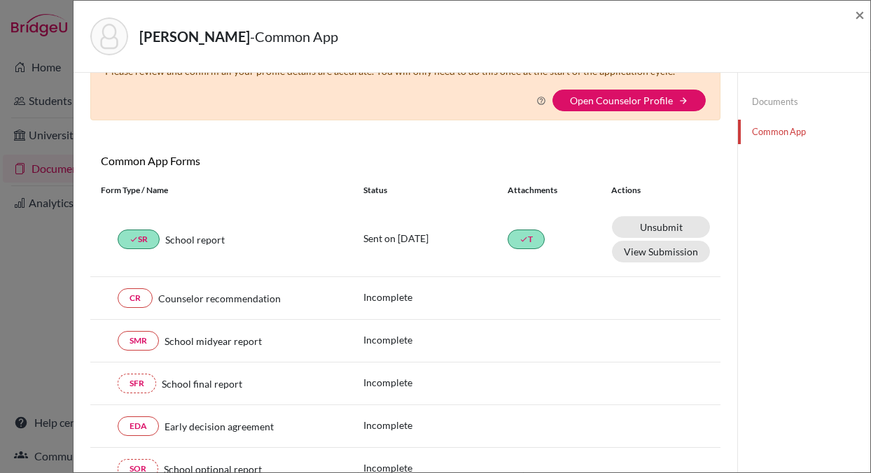
scroll to position [62, 0]
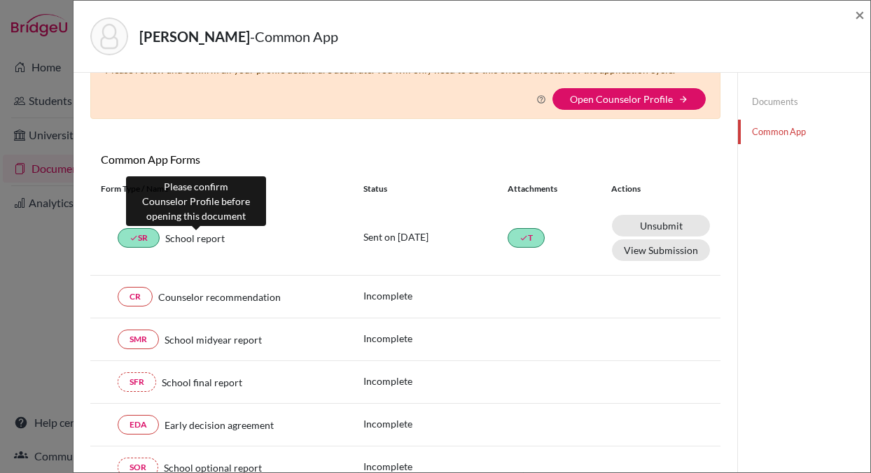
click at [174, 239] on span "School report" at bounding box center [195, 238] width 60 height 15
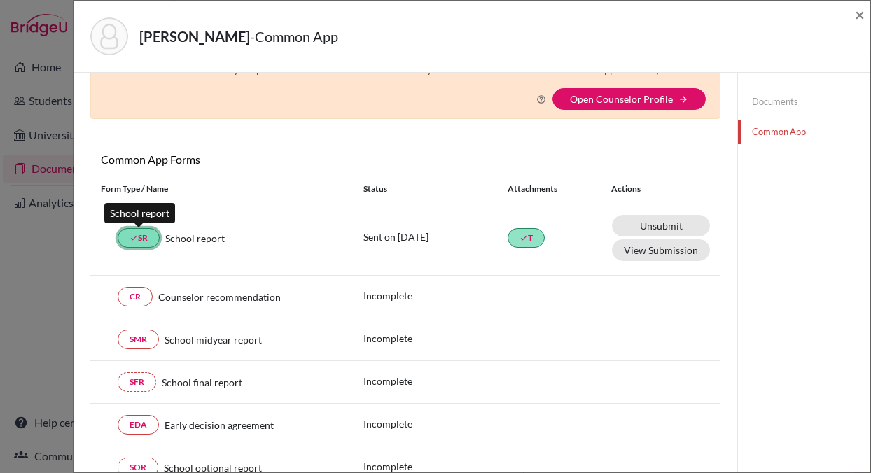
click at [140, 239] on link "done SR" at bounding box center [139, 238] width 42 height 20
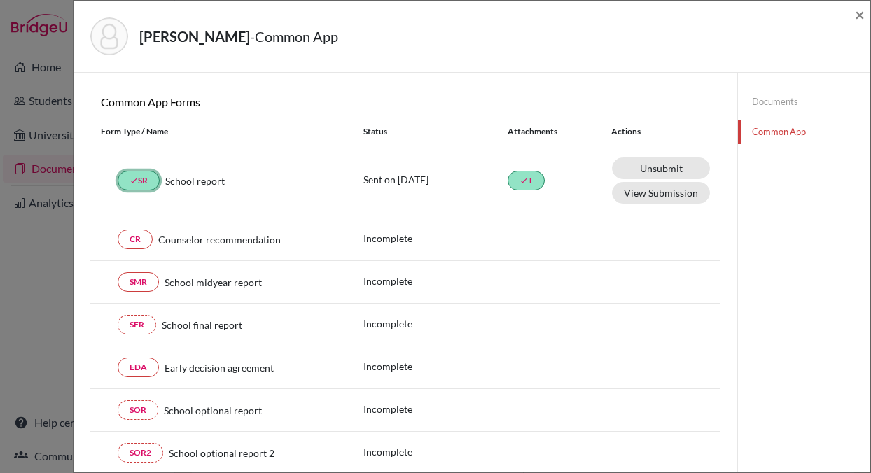
scroll to position [117, 0]
